Goal: Information Seeking & Learning: Learn about a topic

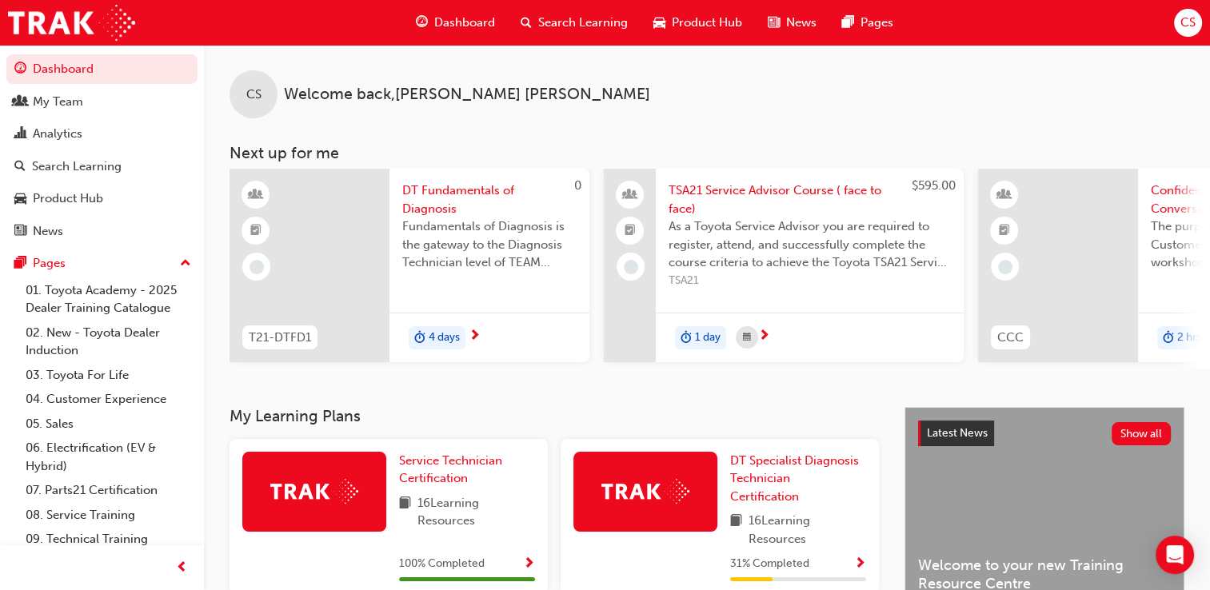
click at [590, 21] on span "Search Learning" at bounding box center [583, 23] width 90 height 18
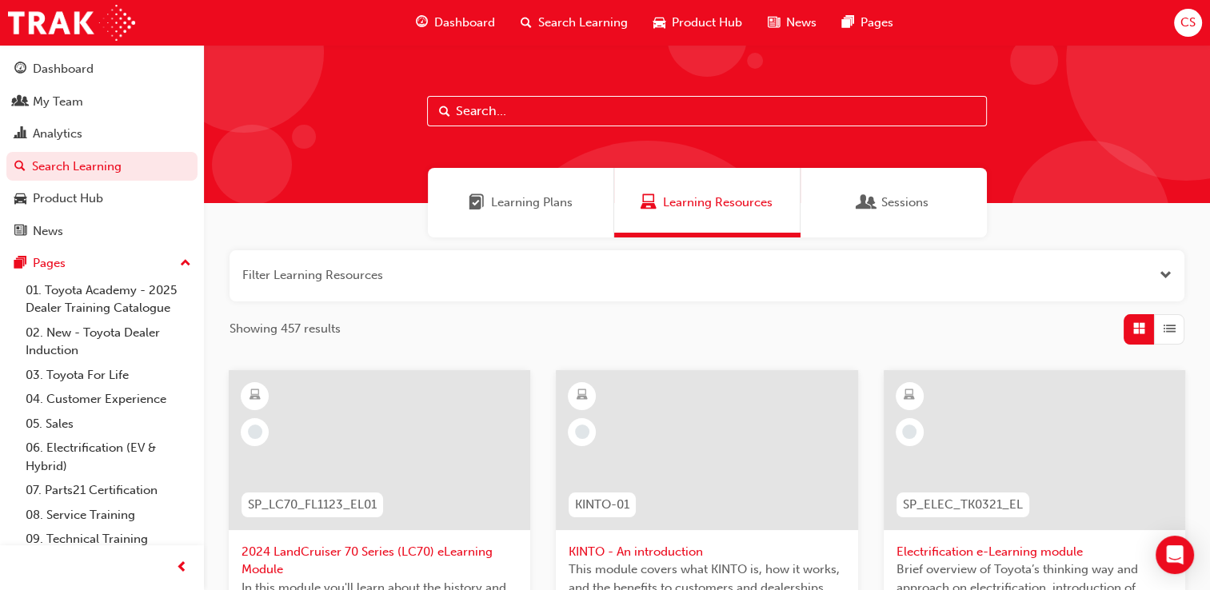
click at [547, 200] on span "Learning Plans" at bounding box center [532, 203] width 82 height 18
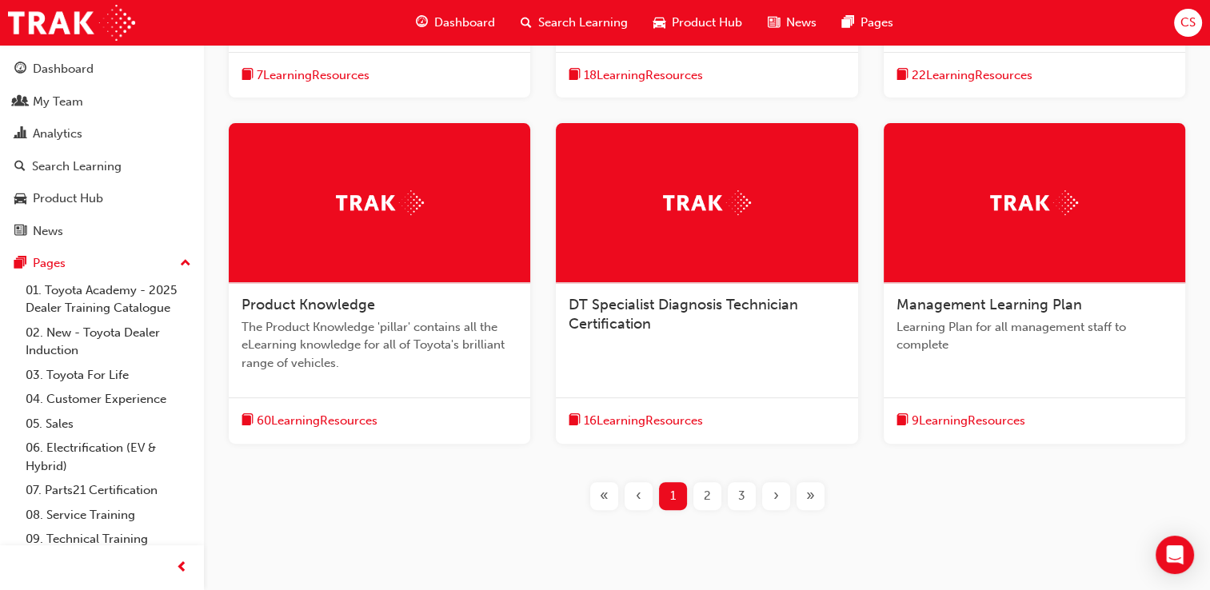
scroll to position [560, 0]
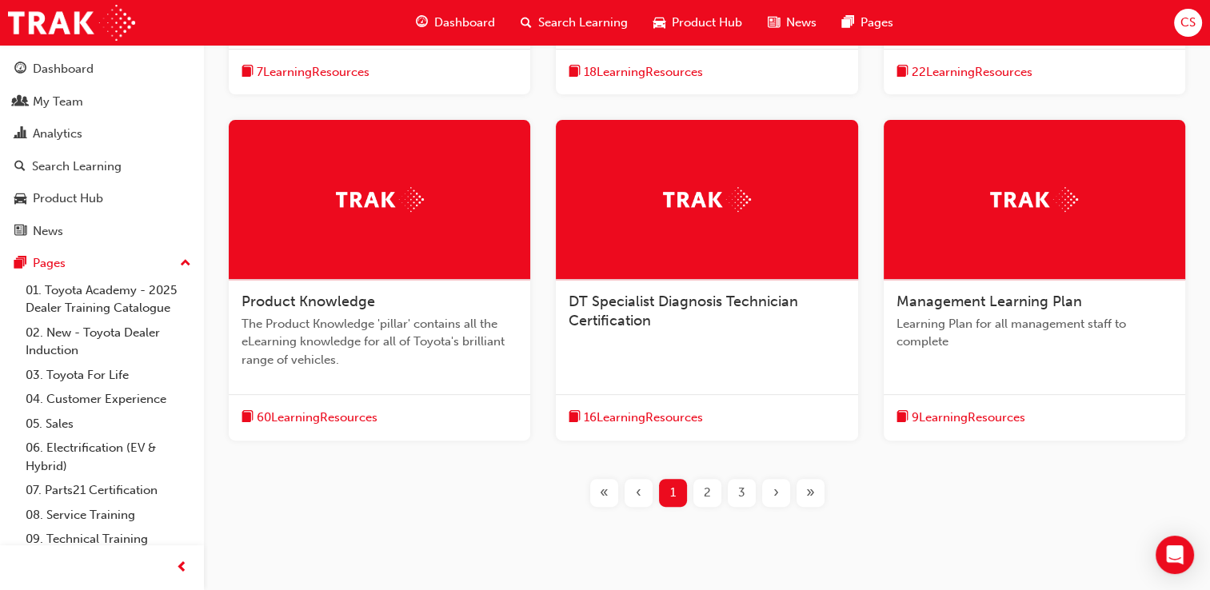
click at [701, 494] on div "2" at bounding box center [708, 493] width 28 height 28
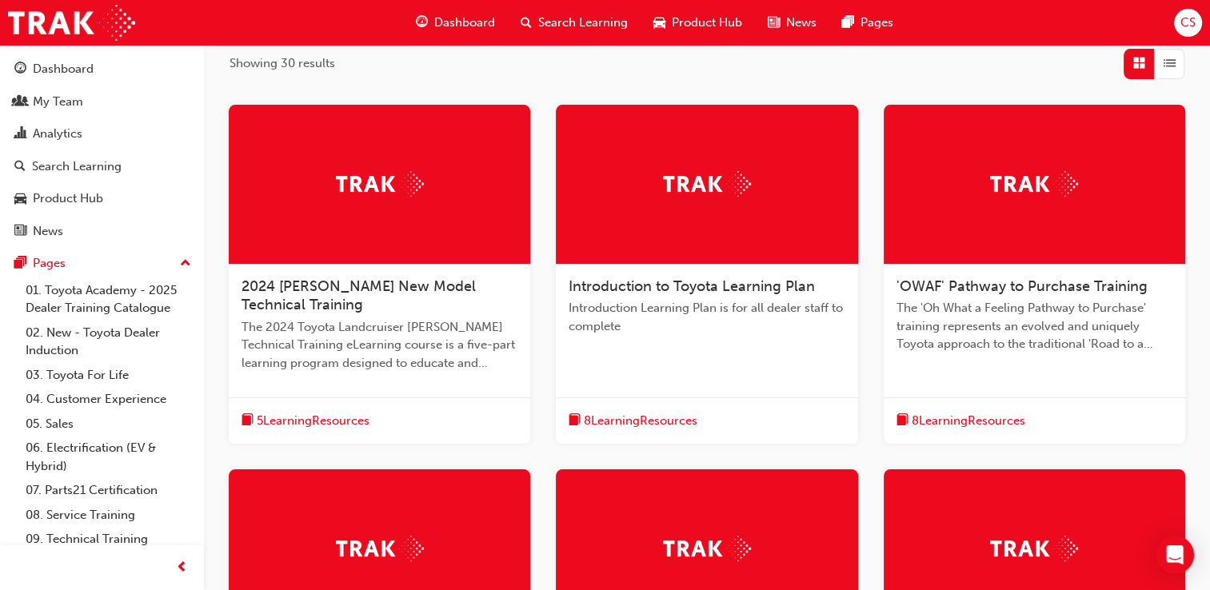
scroll to position [260, 0]
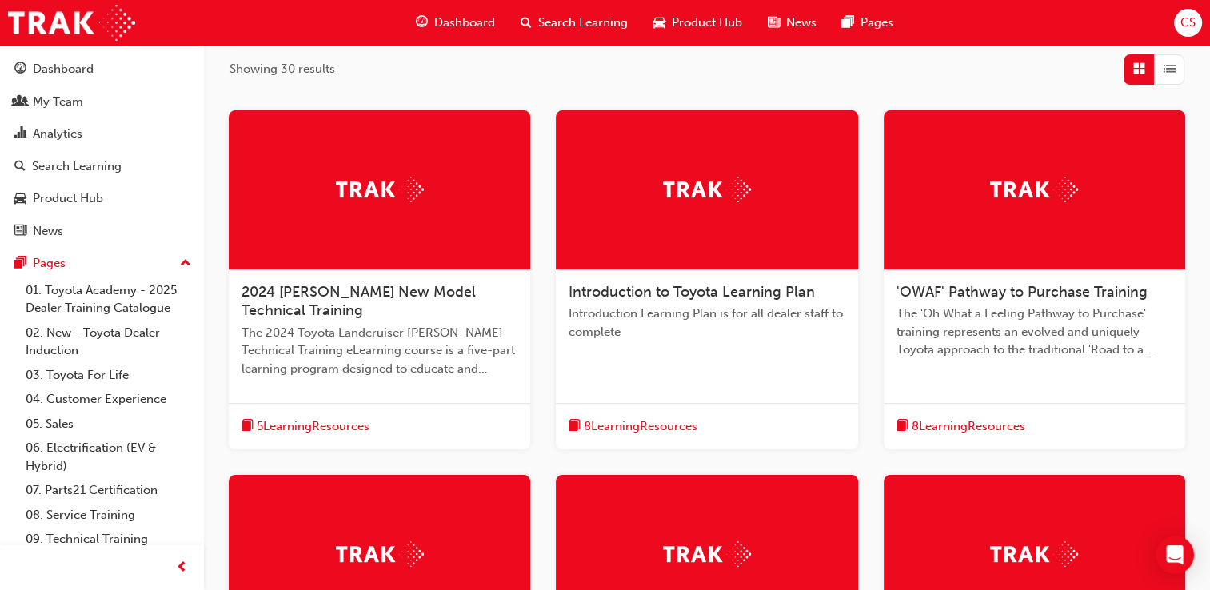
click at [361, 211] on div at bounding box center [380, 190] width 302 height 160
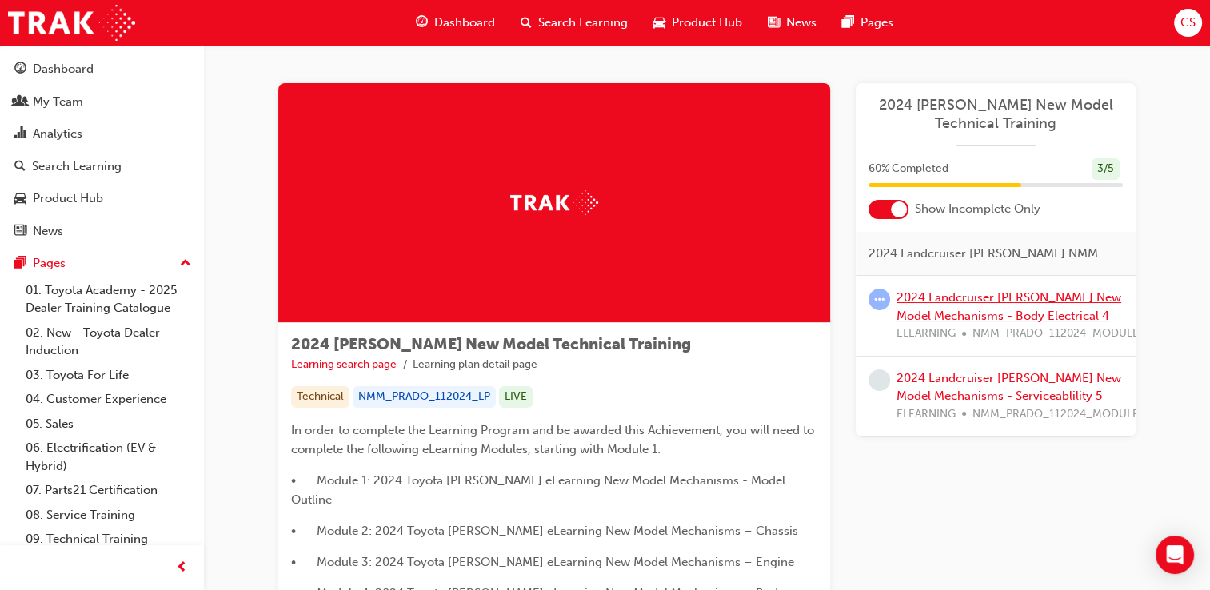
click at [971, 311] on link "2024 Landcruiser [PERSON_NAME] New Model Mechanisms - Body Electrical 4" at bounding box center [1009, 306] width 225 height 33
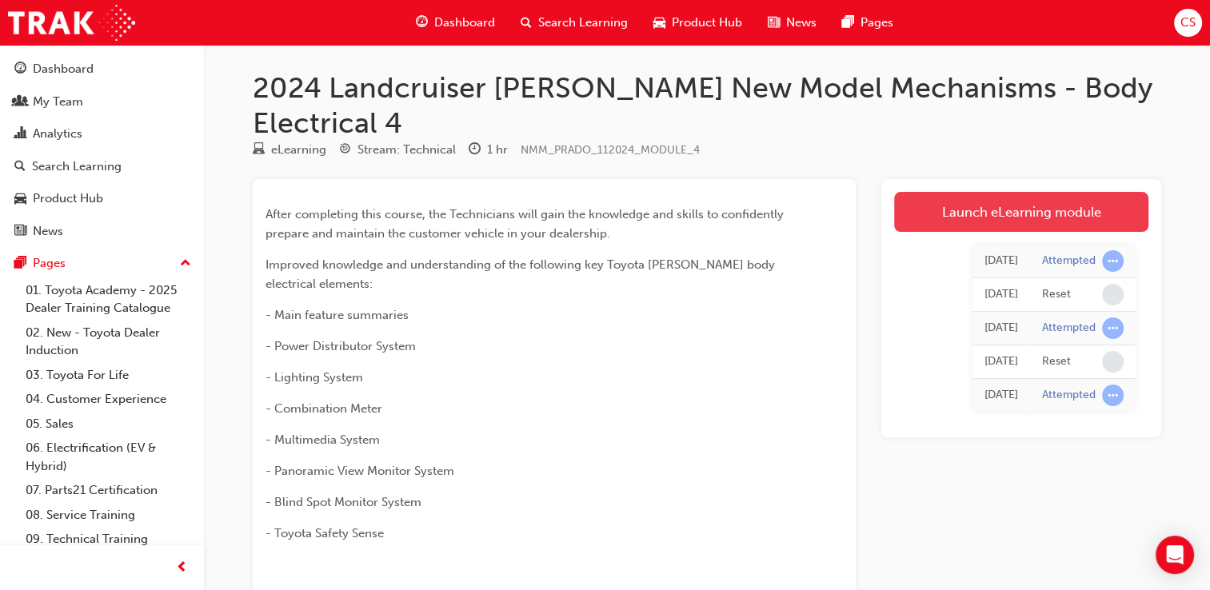
click at [984, 192] on link "Launch eLearning module" at bounding box center [1021, 212] width 254 height 40
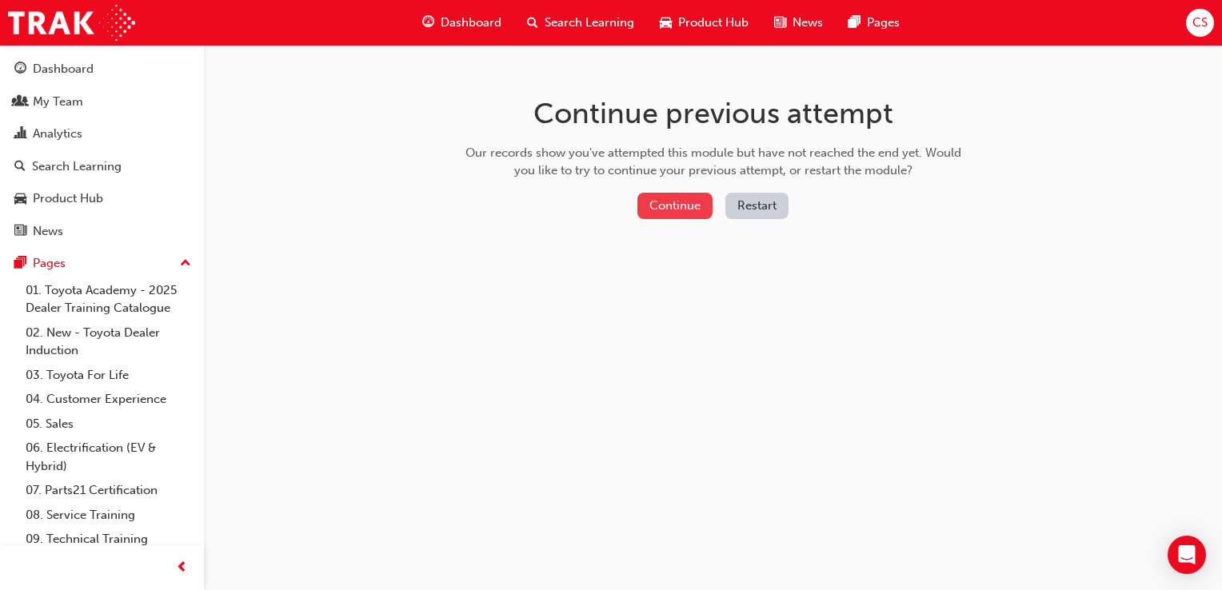
click at [681, 202] on button "Continue" at bounding box center [675, 206] width 75 height 26
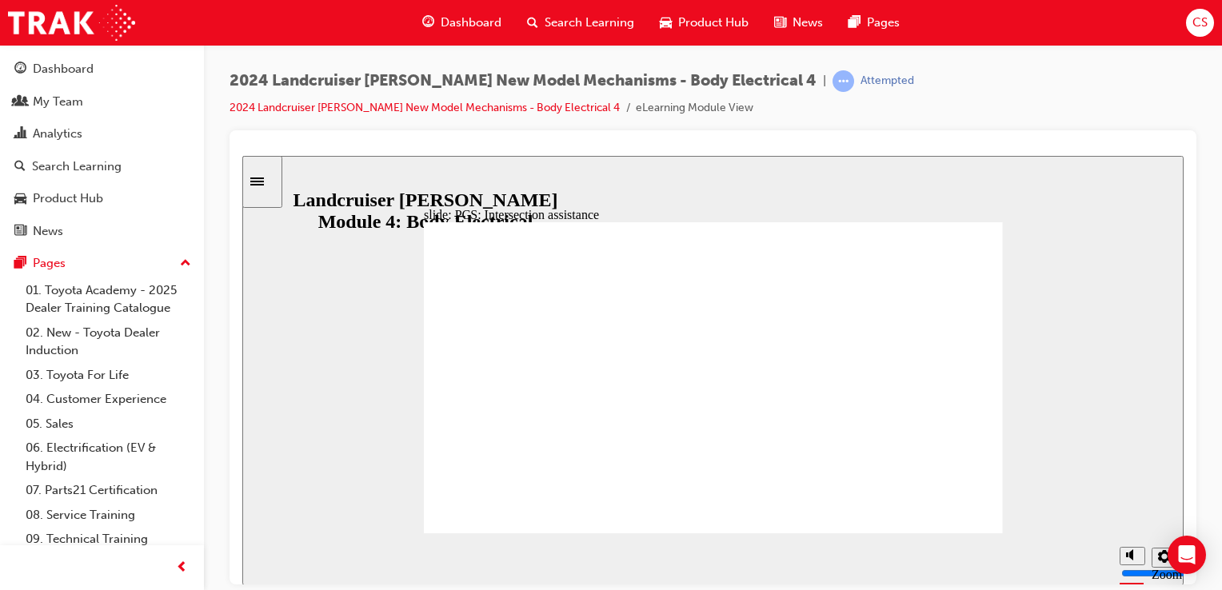
type input "3"
drag, startPoint x: 453, startPoint y: 368, endPoint x: 466, endPoint y: 433, distance: 66.1
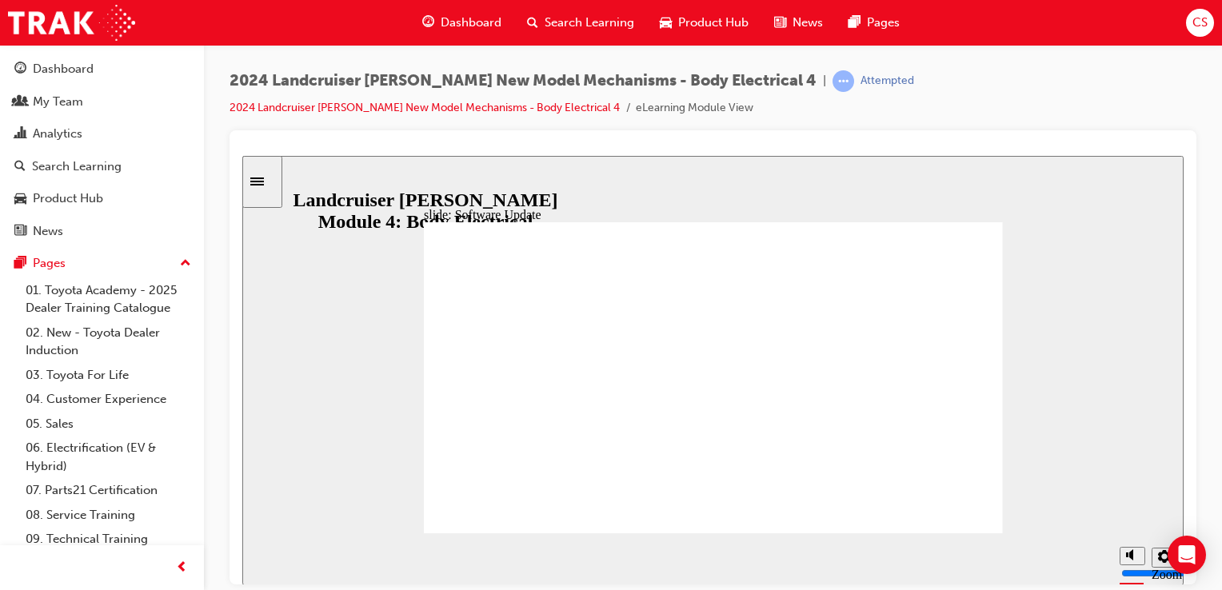
drag, startPoint x: 858, startPoint y: 514, endPoint x: 860, endPoint y: 525, distance: 11.3
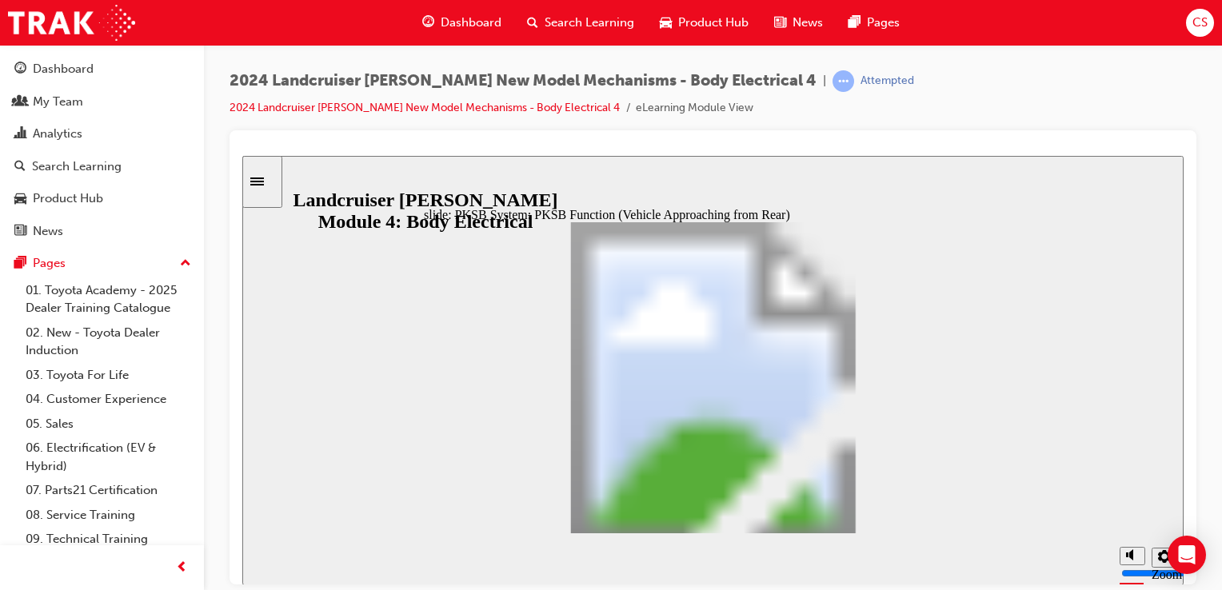
drag, startPoint x: 675, startPoint y: 487, endPoint x: 672, endPoint y: 498, distance: 11.6
drag, startPoint x: 650, startPoint y: 507, endPoint x: 869, endPoint y: 527, distance: 220.1
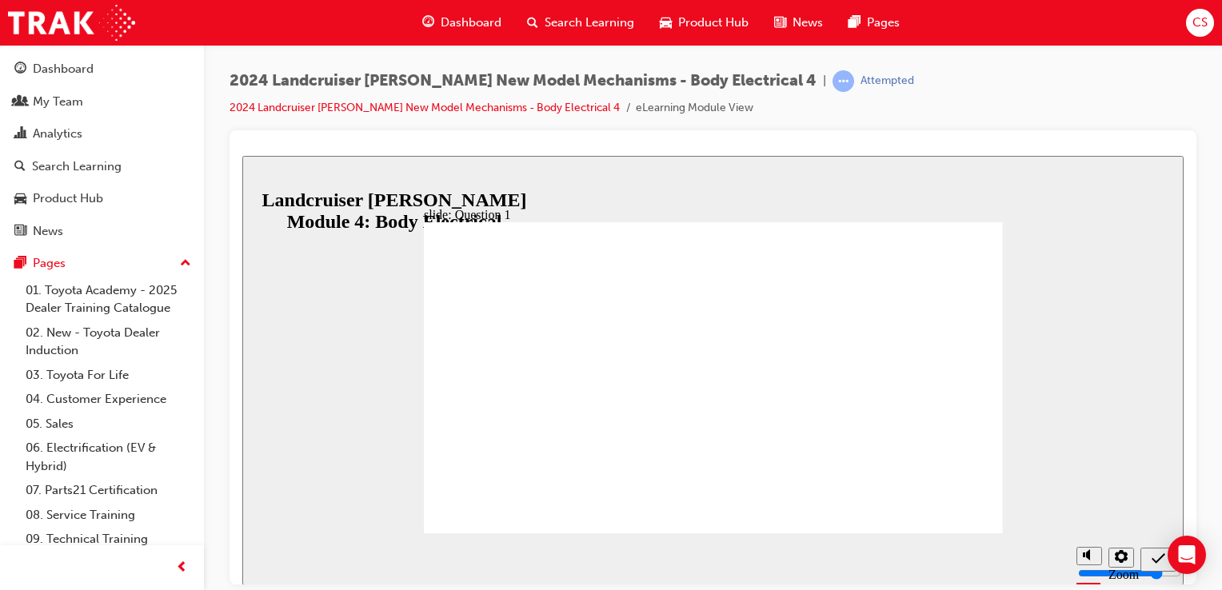
radio input "true"
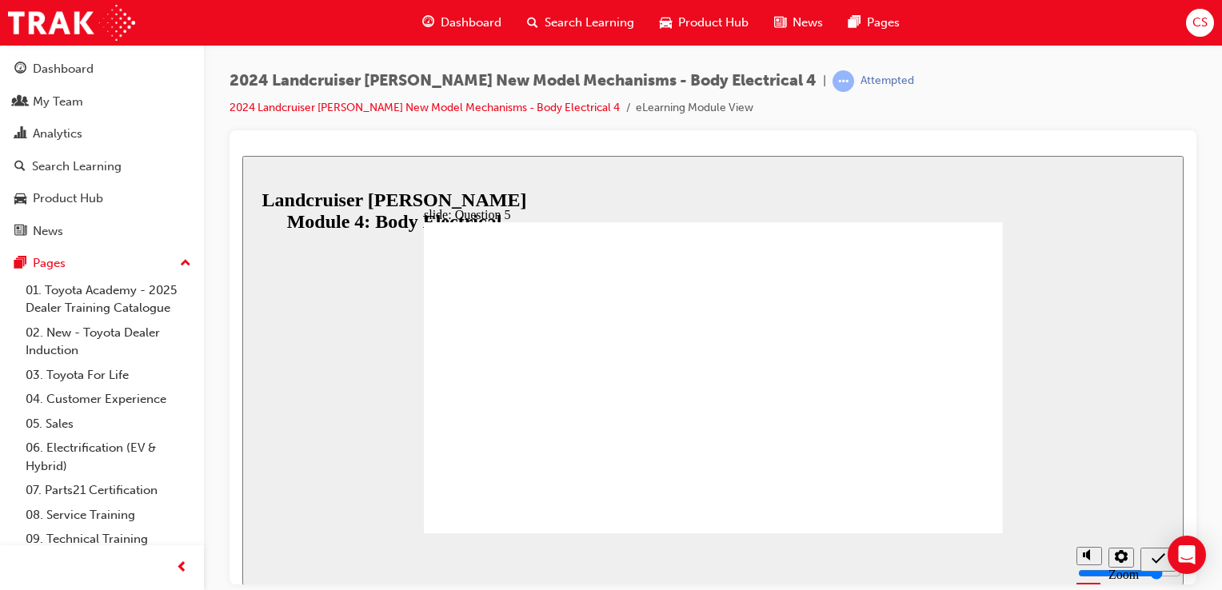
radio input "true"
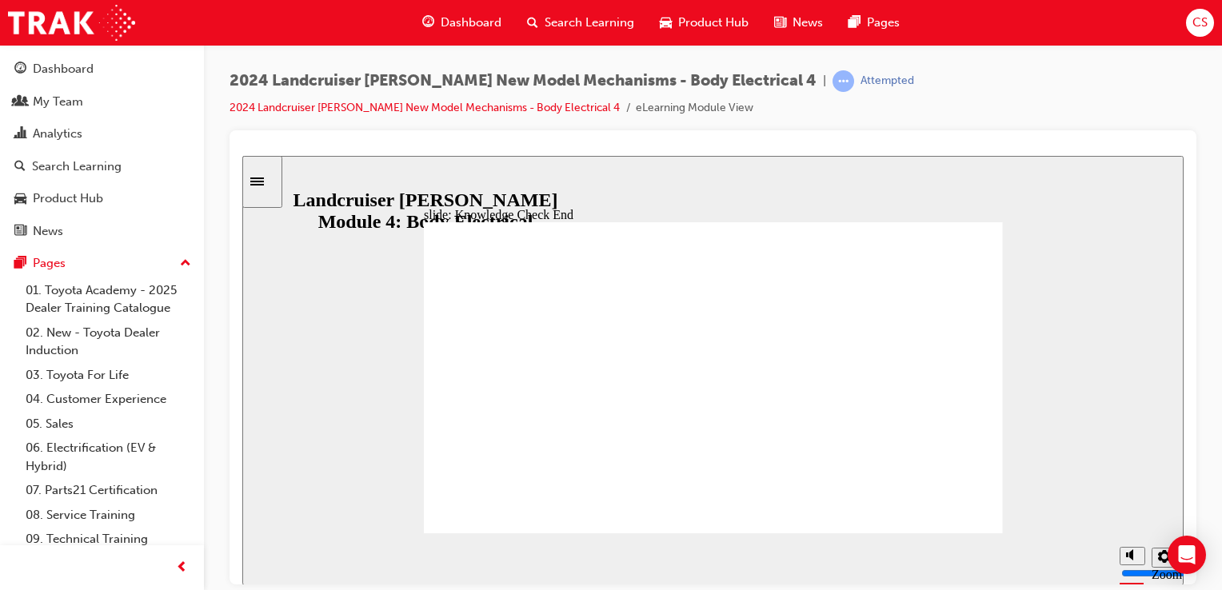
click at [264, 178] on icon "Sidebar Toggle" at bounding box center [257, 181] width 14 height 8
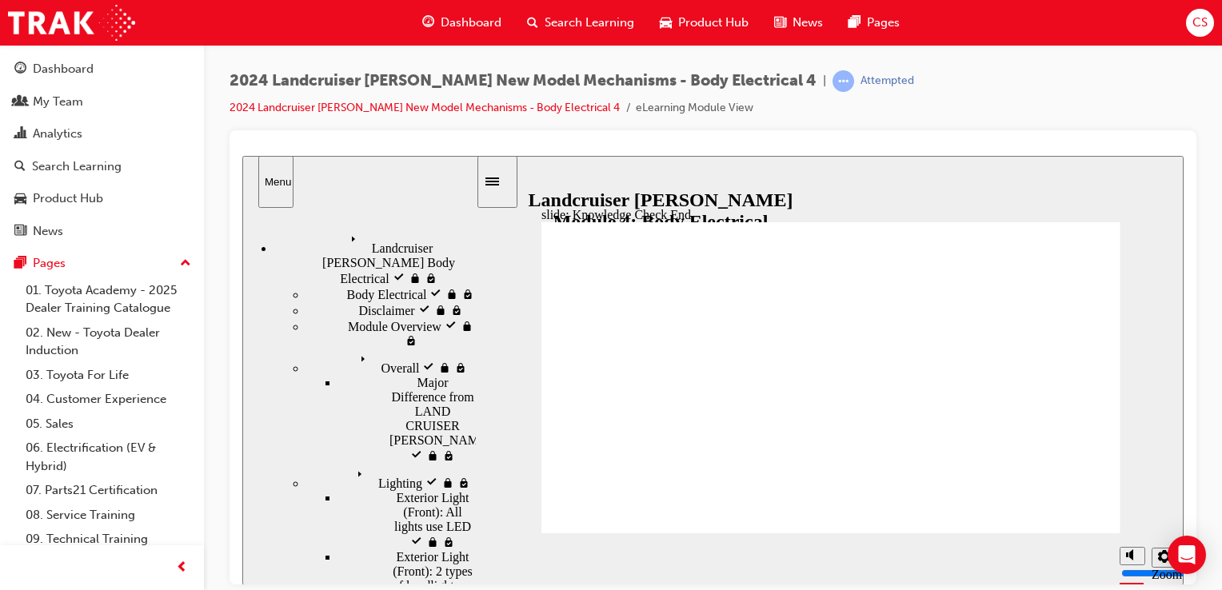
click at [345, 234] on span "Landcruiser [PERSON_NAME] Body Electrical visited" at bounding box center [410, 249] width 131 height 43
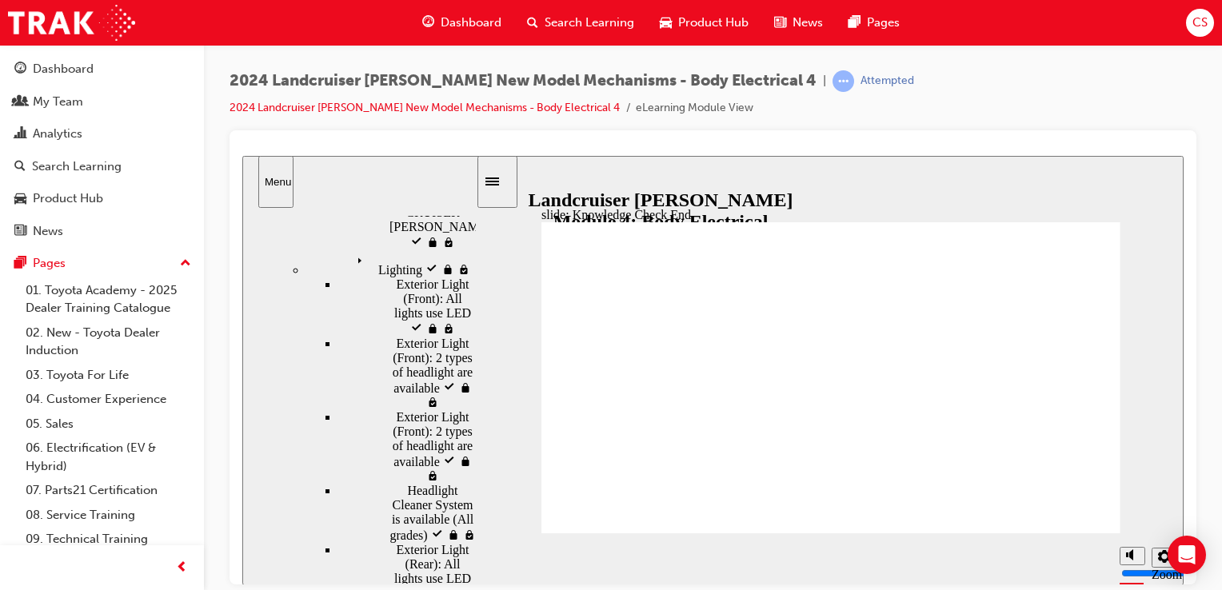
scroll to position [134, 0]
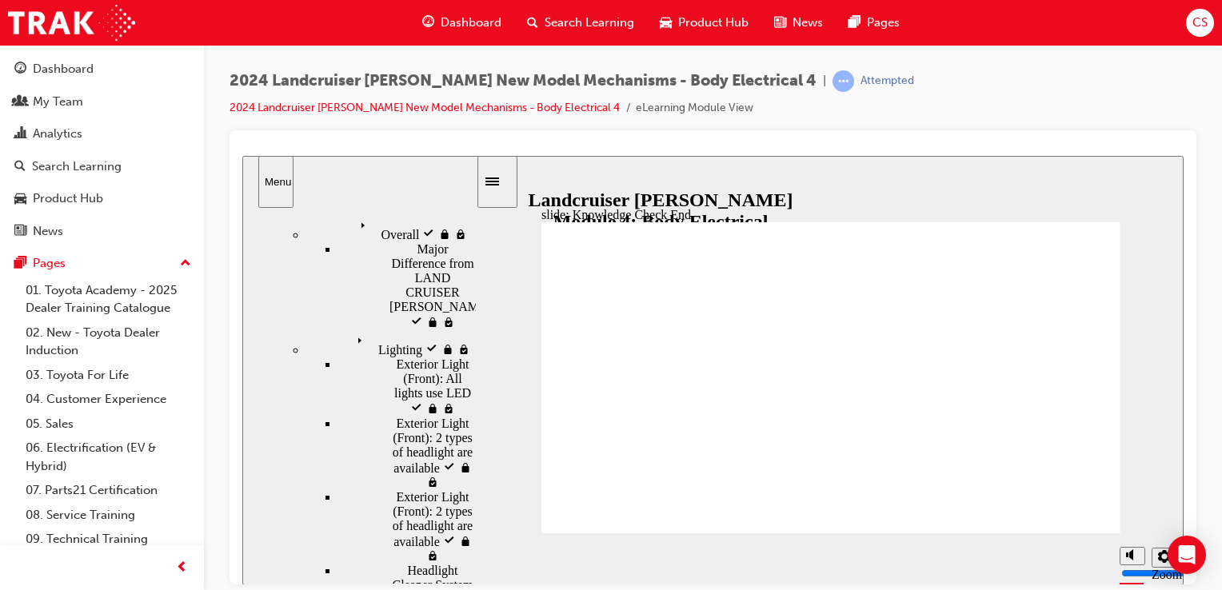
drag, startPoint x: 969, startPoint y: 518, endPoint x: 573, endPoint y: 375, distance: 421.1
drag, startPoint x: 579, startPoint y: 418, endPoint x: 578, endPoint y: 356, distance: 62.4
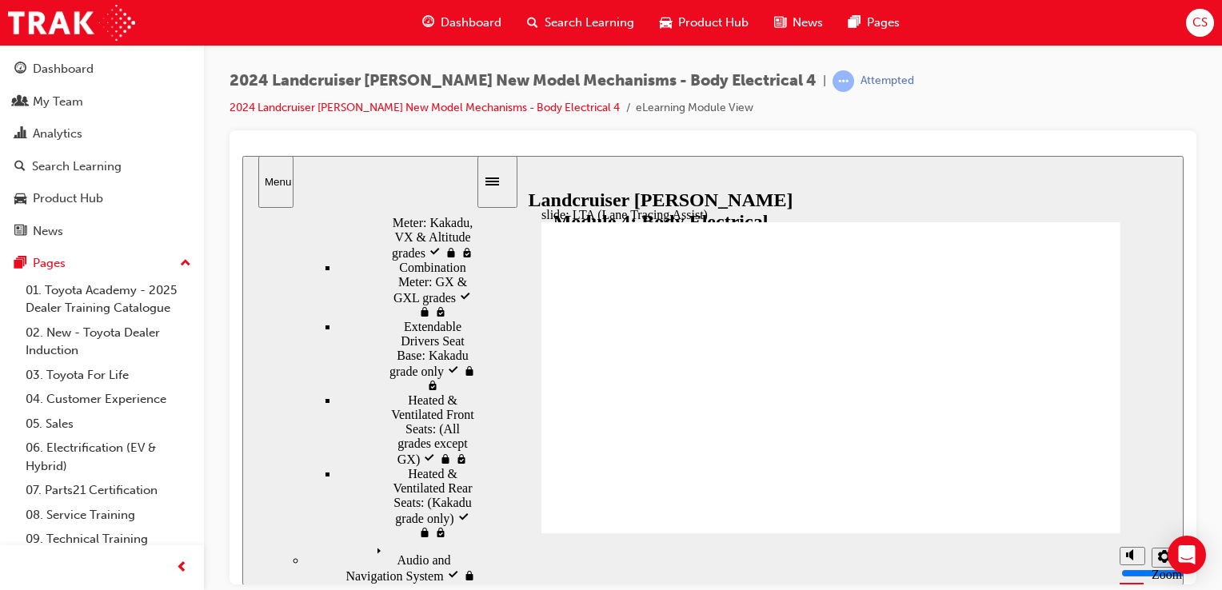
scroll to position [979, 0]
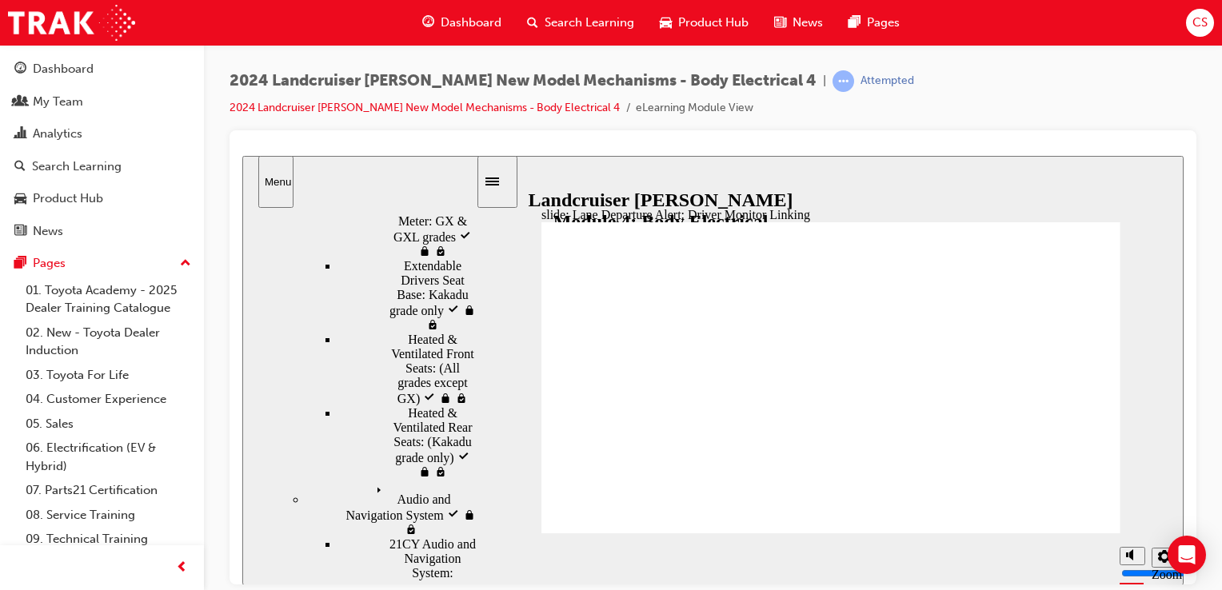
scroll to position [396, 0]
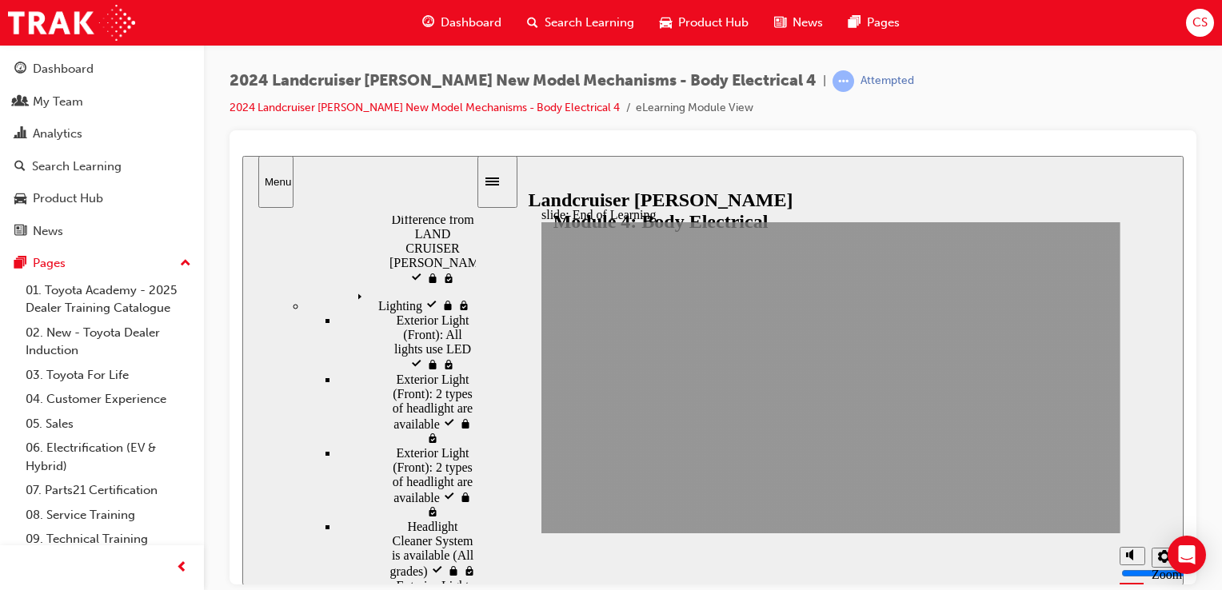
scroll to position [0, 0]
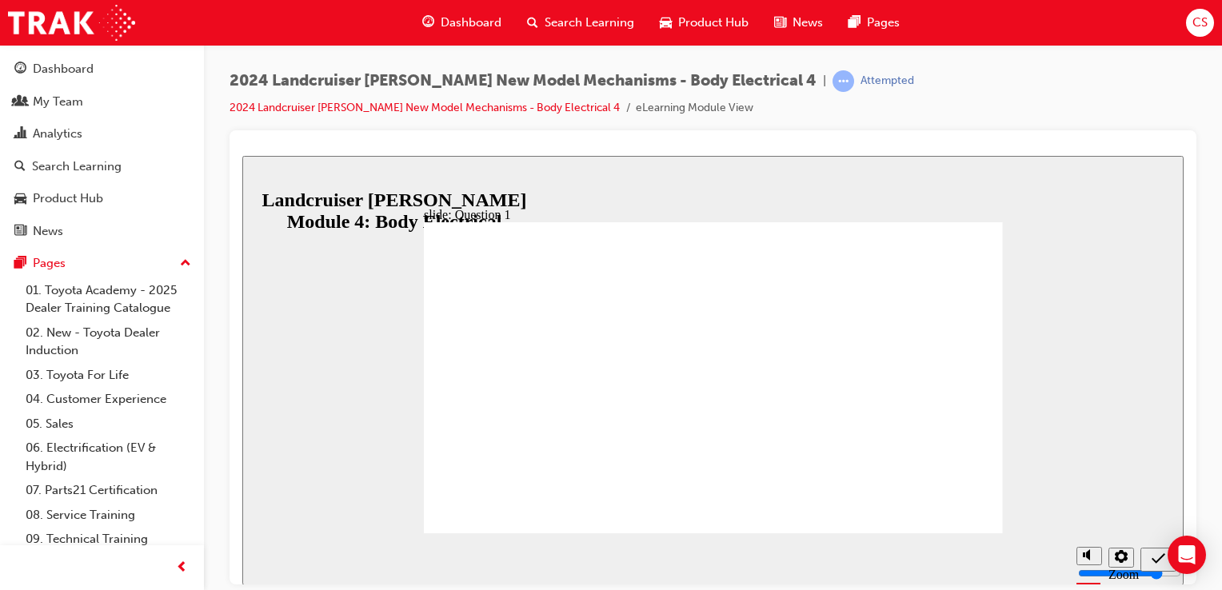
radio input "true"
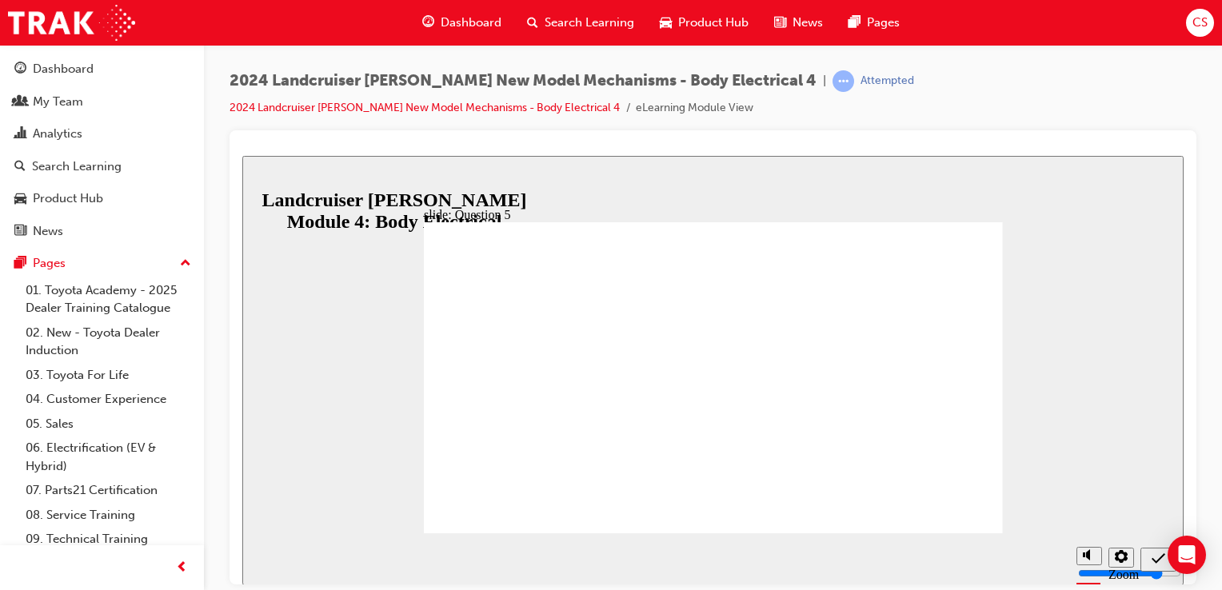
radio input "true"
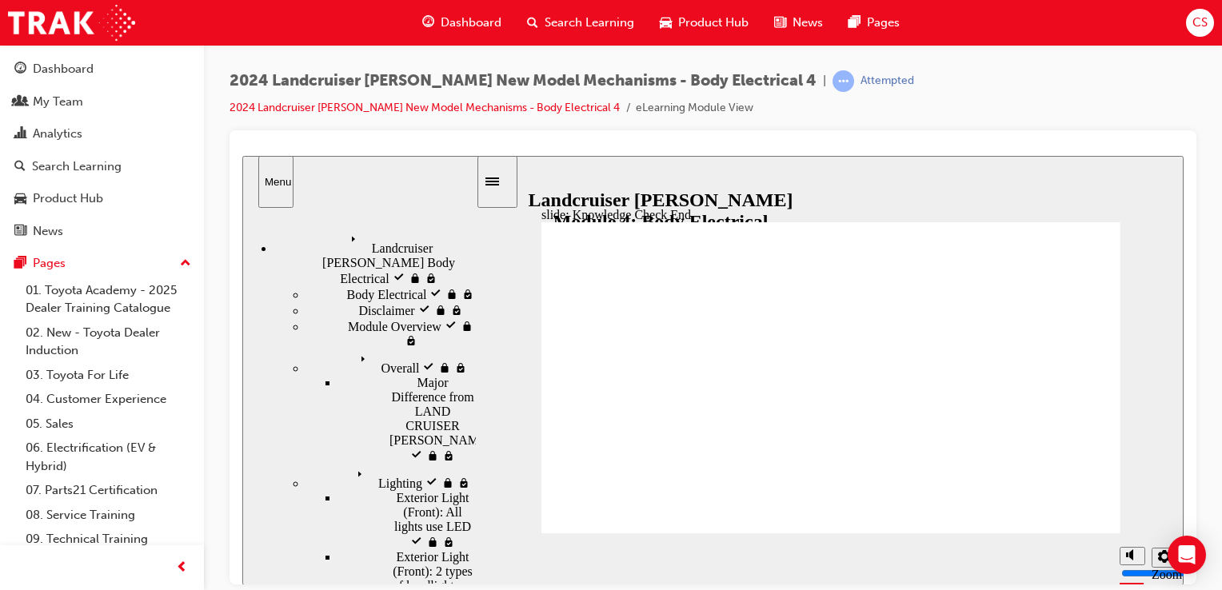
click at [544, 203] on div "slide: Knowledge Check End Review the identified sections of this module again,…" at bounding box center [713, 370] width 942 height 430
click at [506, 182] on icon "Sidebar Toggle" at bounding box center [498, 180] width 24 height 10
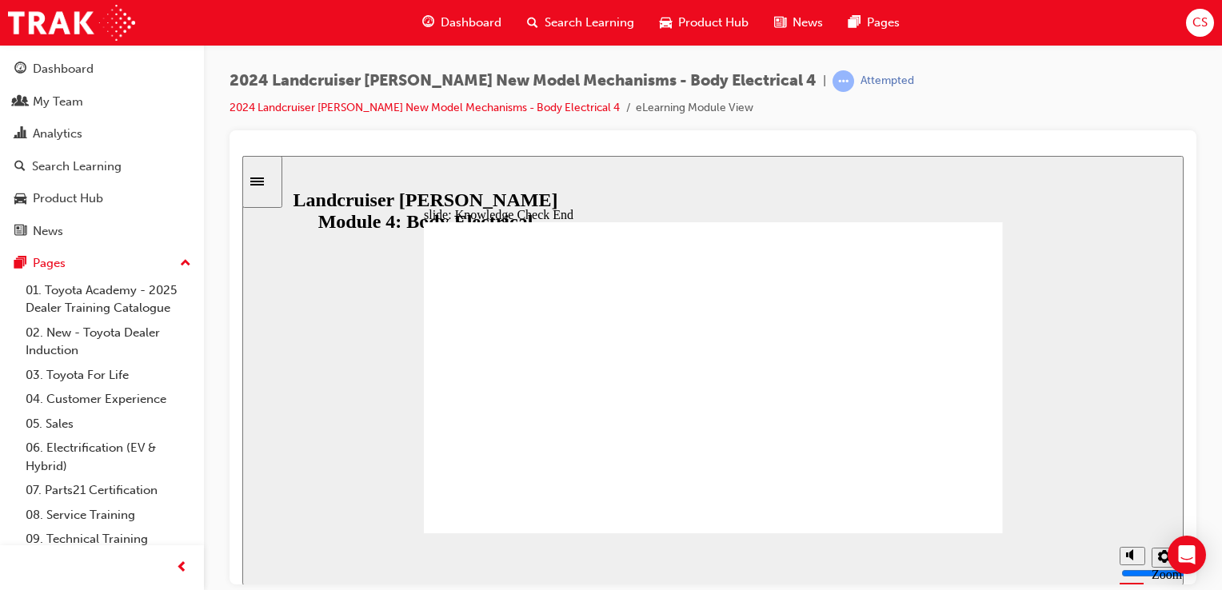
click at [274, 182] on icon "Sidebar Toggle" at bounding box center [262, 180] width 24 height 10
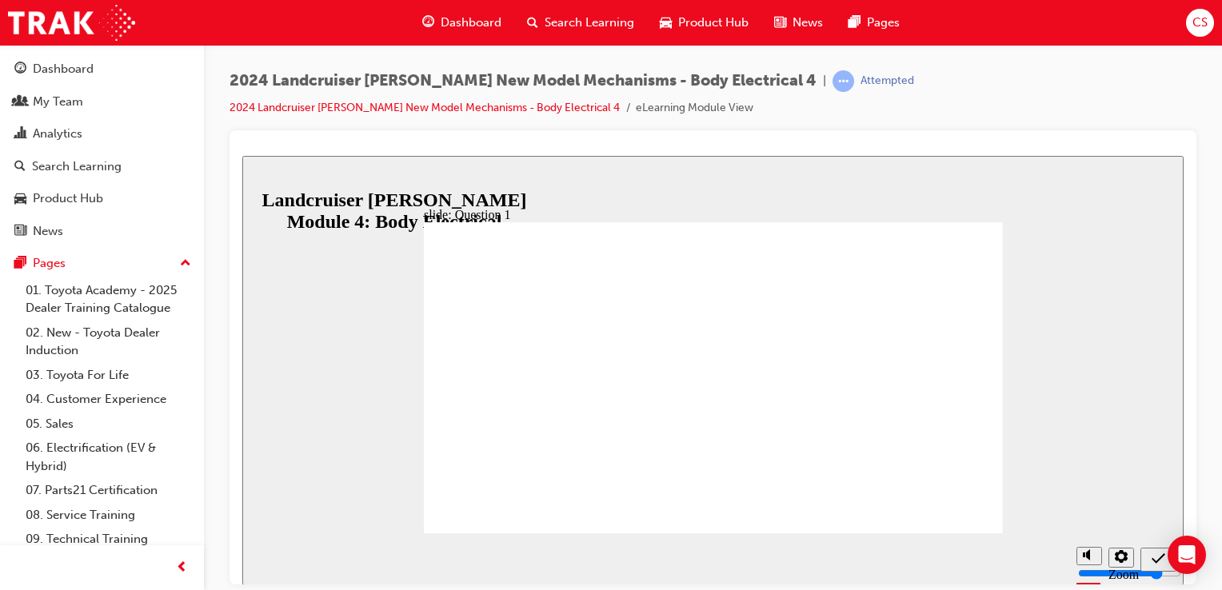
radio input "true"
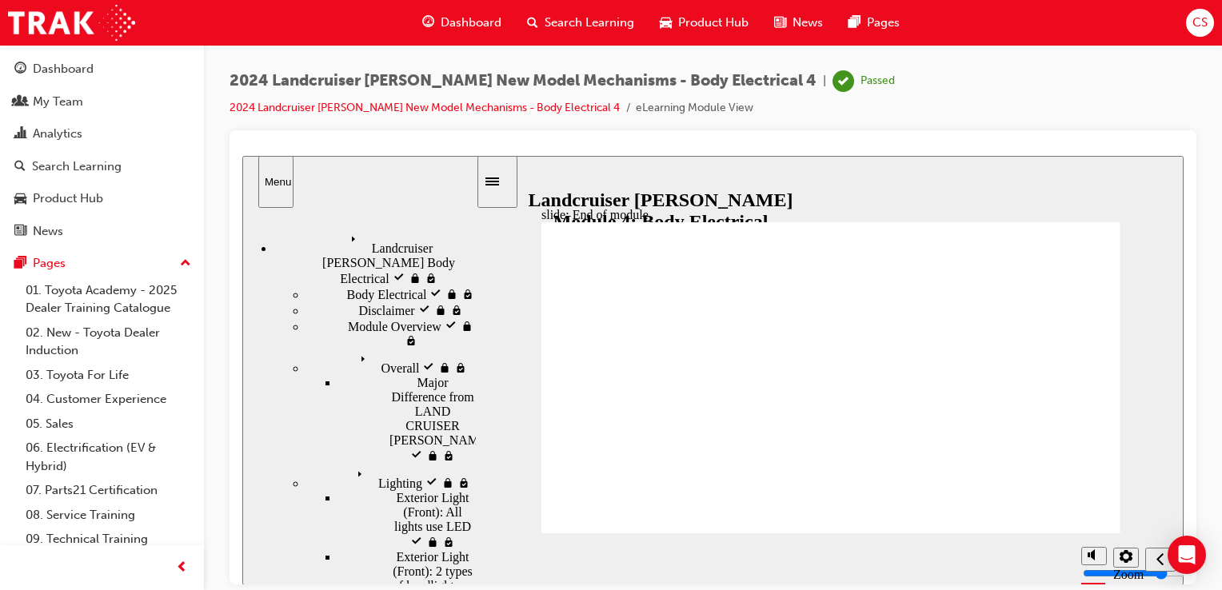
click at [582, 18] on span "Search Learning" at bounding box center [590, 23] width 90 height 18
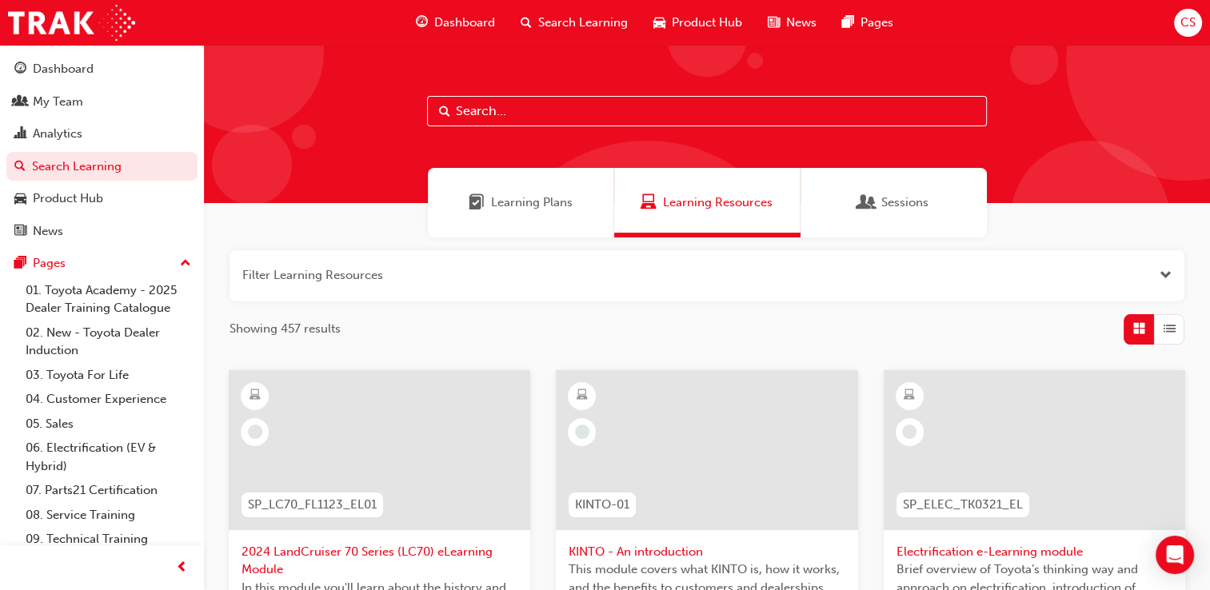
click at [534, 203] on span "Learning Plans" at bounding box center [532, 203] width 82 height 18
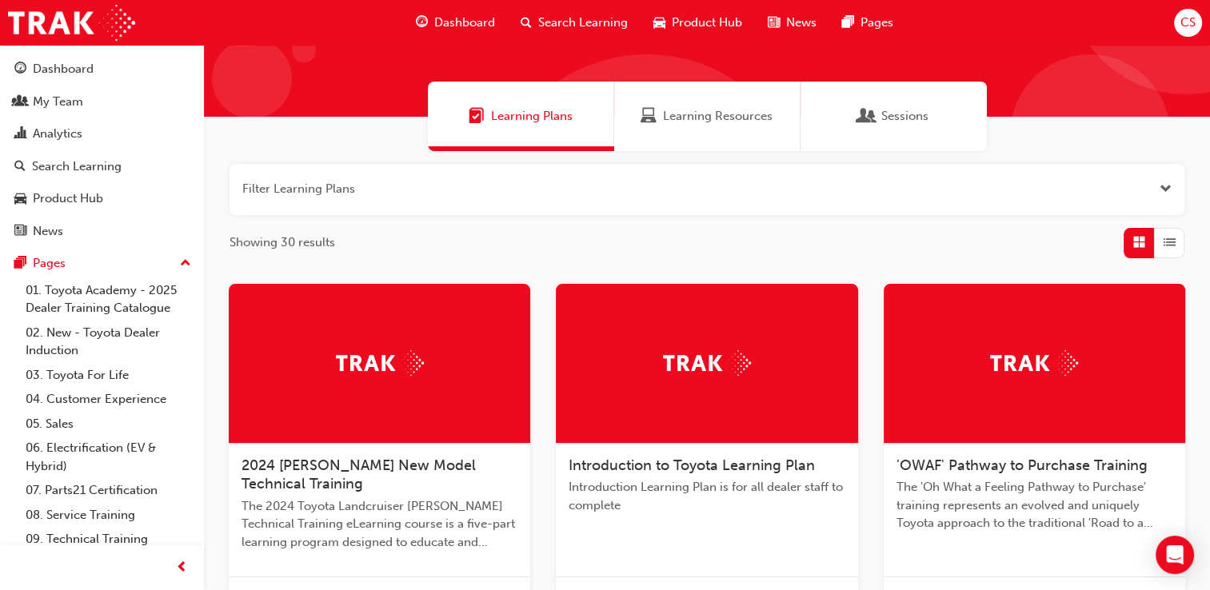
scroll to position [240, 0]
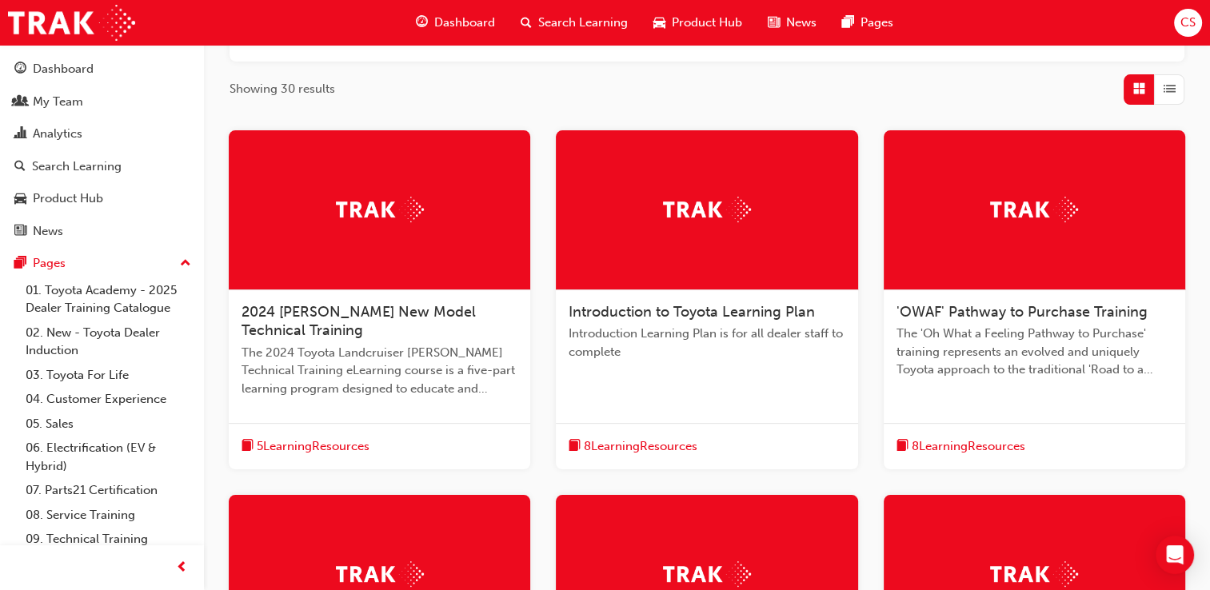
click at [382, 278] on div at bounding box center [380, 210] width 302 height 160
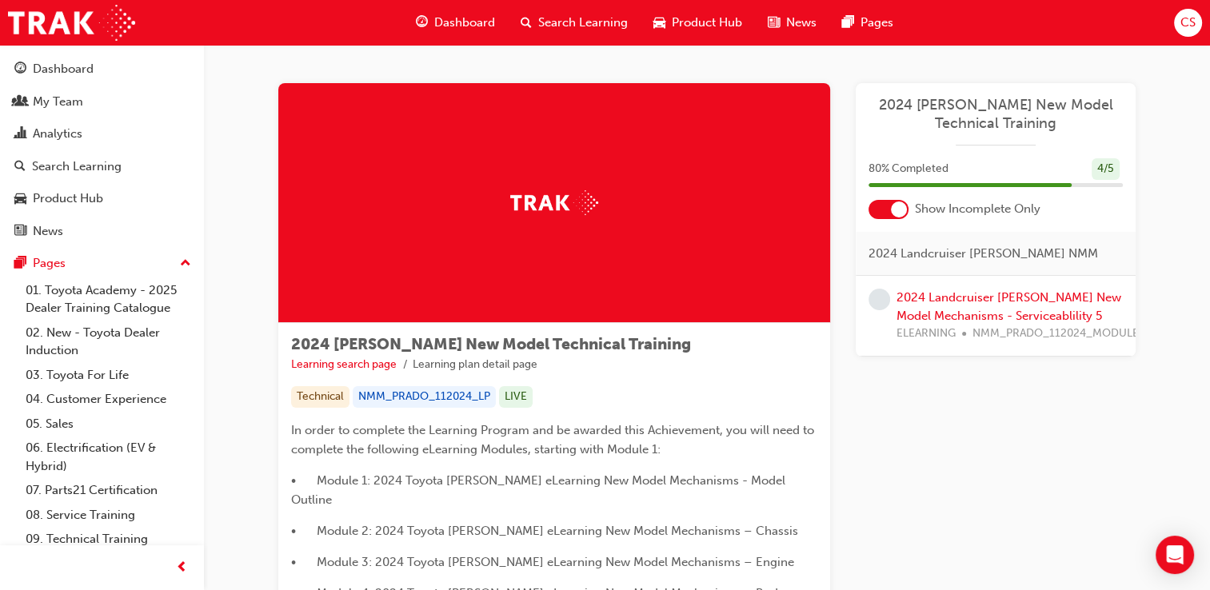
click at [876, 294] on span "learningRecordVerb_NONE-icon" at bounding box center [880, 300] width 22 height 22
click at [950, 290] on link "2024 Landcruiser [PERSON_NAME] New Model Mechanisms - Serviceablility 5" at bounding box center [1009, 306] width 225 height 33
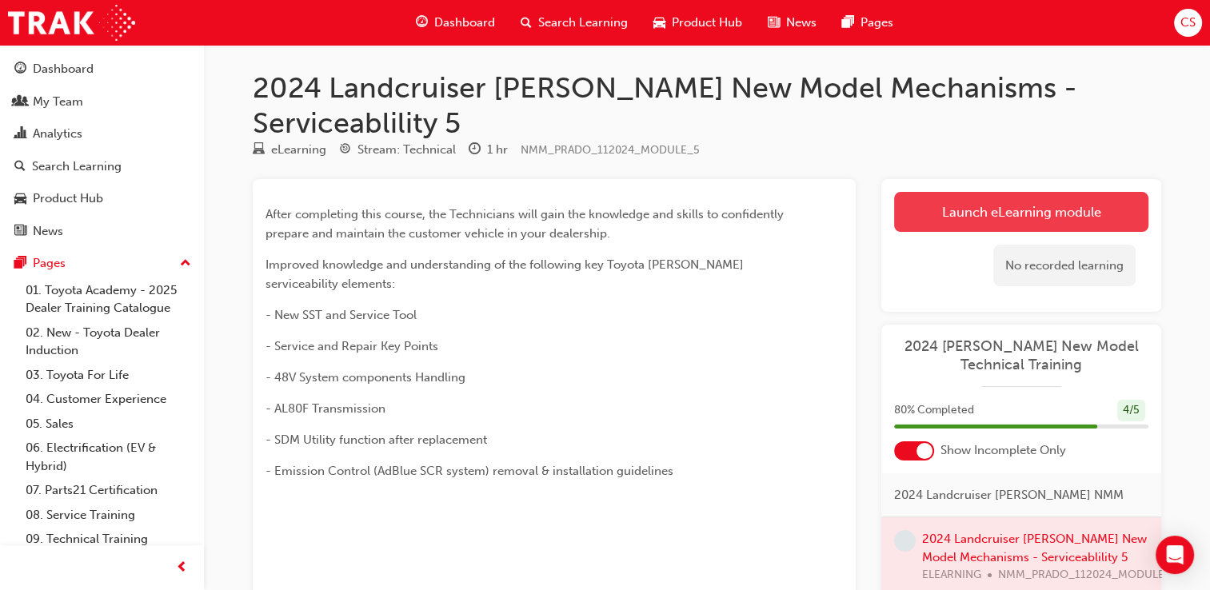
click at [982, 192] on link "Launch eLearning module" at bounding box center [1021, 212] width 254 height 40
